Goal: Navigation & Orientation: Find specific page/section

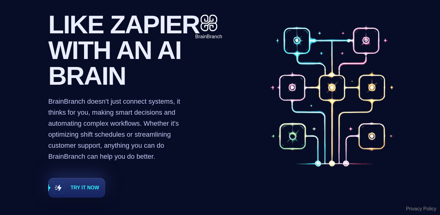
scroll to position [89, 0]
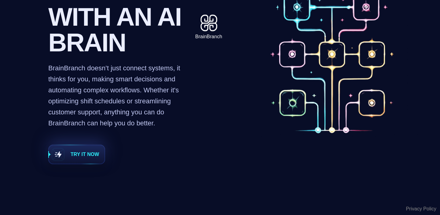
click at [85, 157] on span "Try it now" at bounding box center [85, 154] width 28 height 7
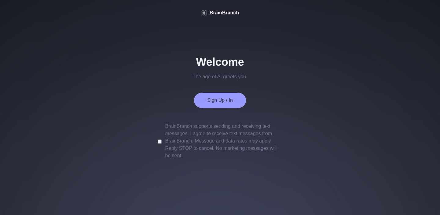
click at [217, 104] on div "Sign Up / In" at bounding box center [220, 100] width 52 height 15
click at [217, 100] on button "Sign Up / In" at bounding box center [220, 100] width 26 height 6
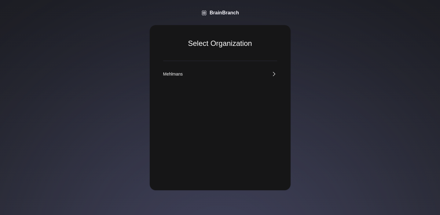
click at [240, 76] on link "Mehlmans" at bounding box center [220, 74] width 114 height 6
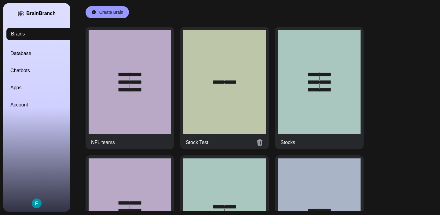
click at [242, 90] on div at bounding box center [224, 82] width 82 height 104
